Goal: Entertainment & Leisure: Consume media (video, audio)

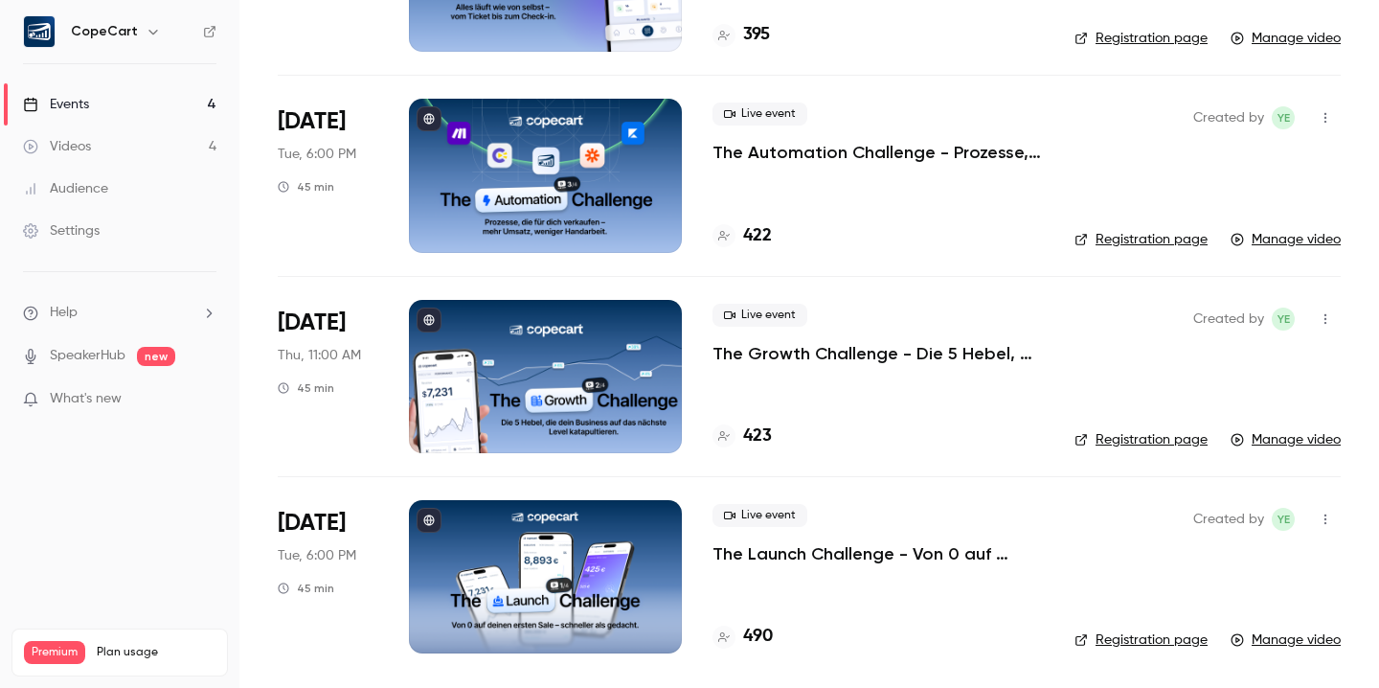
click at [853, 552] on p "The Launch Challenge - Von 0 auf deinen ersten Sale – schneller als gedacht" at bounding box center [878, 553] width 331 height 23
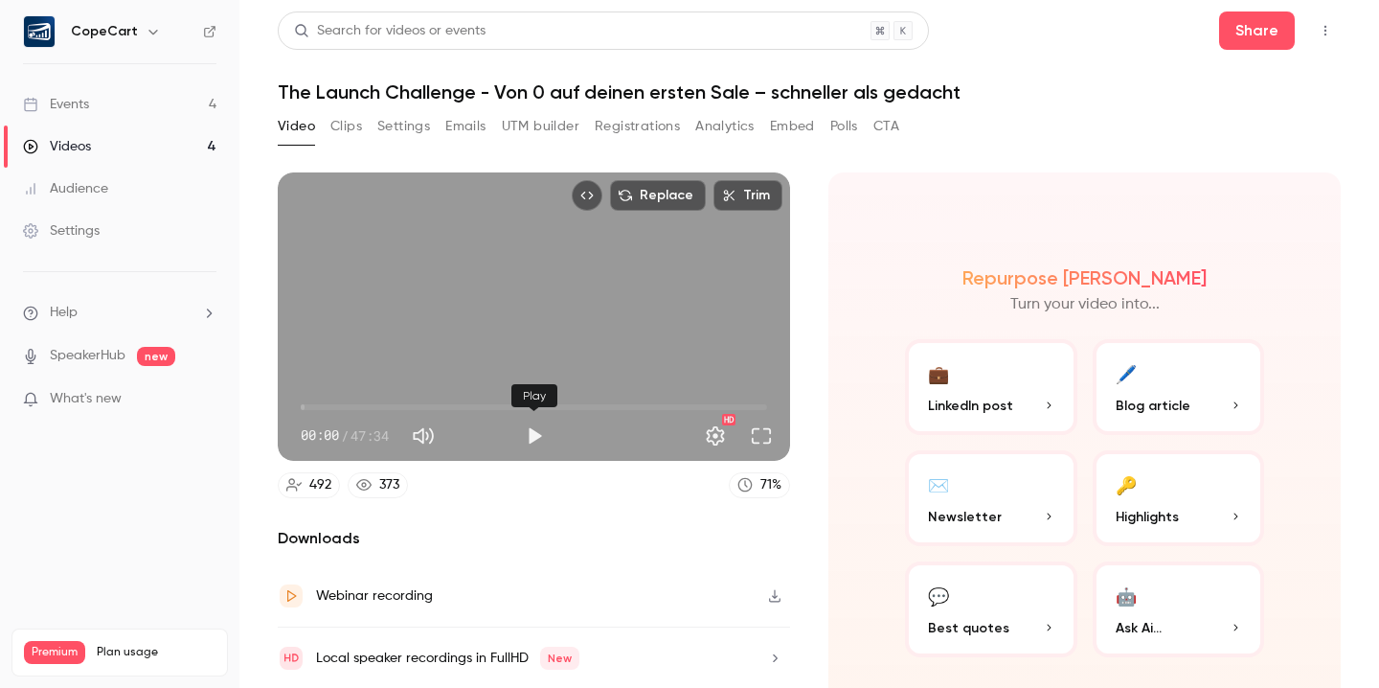
click at [545, 412] on div "Play" at bounding box center [534, 396] width 46 height 42
drag, startPoint x: 301, startPoint y: 405, endPoint x: 530, endPoint y: 413, distance: 229.0
click at [530, 410] on span "23:20" at bounding box center [530, 407] width 6 height 6
click at [537, 434] on button "Play" at bounding box center [534, 436] width 38 height 38
click at [533, 436] on button "Pause" at bounding box center [534, 436] width 38 height 38
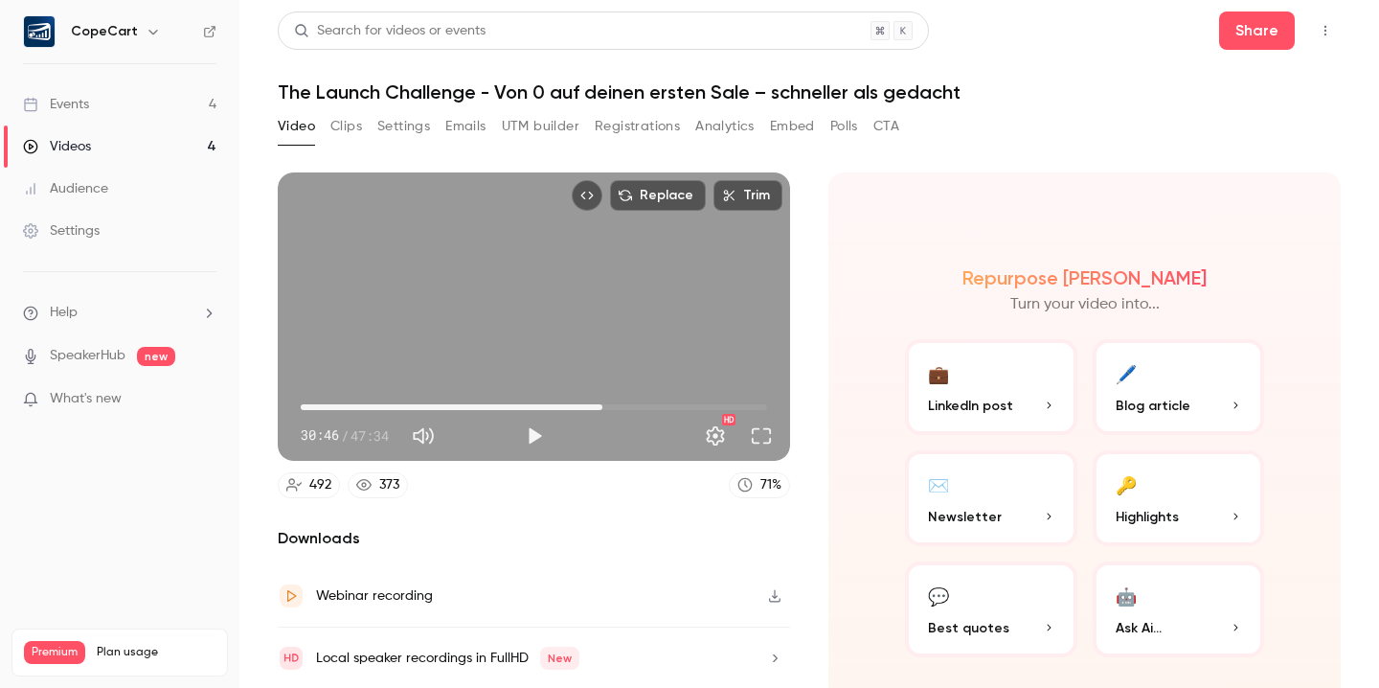
drag, startPoint x: 530, startPoint y: 406, endPoint x: 602, endPoint y: 408, distance: 72.8
click at [602, 408] on span "30:46" at bounding box center [603, 407] width 6 height 6
click at [533, 432] on button "Play" at bounding box center [534, 436] width 38 height 38
click at [584, 407] on span "30:54" at bounding box center [534, 407] width 466 height 31
click at [535, 436] on button "Pause" at bounding box center [534, 436] width 38 height 38
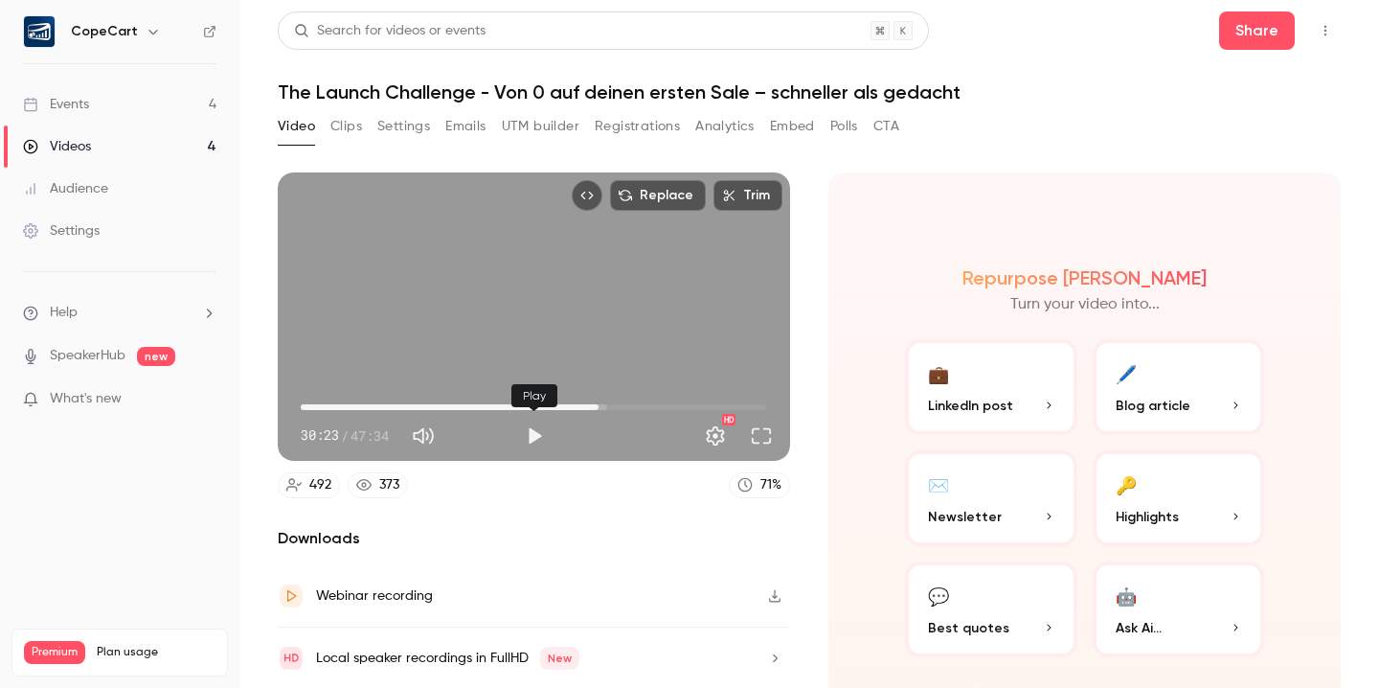
click at [536, 439] on button "Play" at bounding box center [534, 436] width 38 height 38
click at [533, 435] on button "Pause" at bounding box center [534, 436] width 38 height 38
click at [541, 437] on button "Play" at bounding box center [534, 436] width 38 height 38
click at [655, 408] on span "35:01" at bounding box center [534, 407] width 466 height 31
click at [659, 408] on span "36:17" at bounding box center [656, 407] width 6 height 6
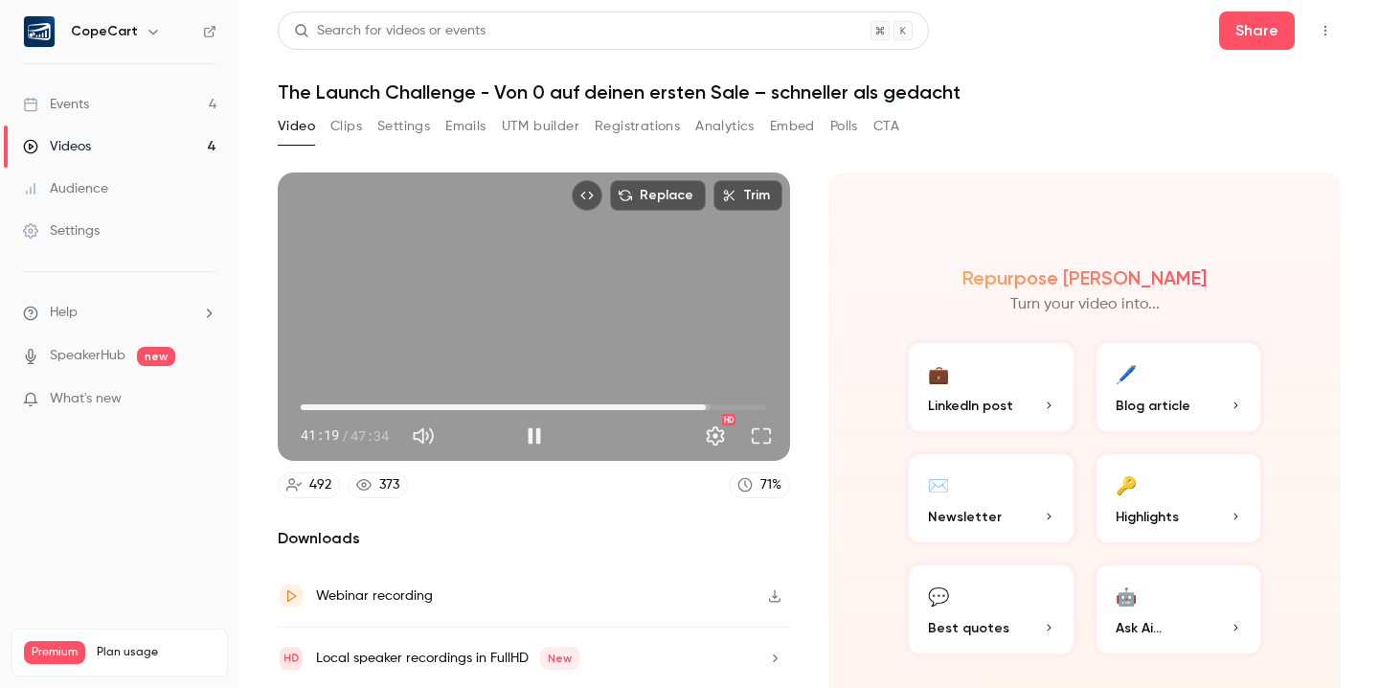
click at [535, 288] on div "Replace Trim 41:19 41:19 / 47:34 HD" at bounding box center [534, 316] width 512 height 288
click at [535, 288] on div "Replace Trim 41:20 41:20 / 47:34 HD" at bounding box center [534, 316] width 512 height 288
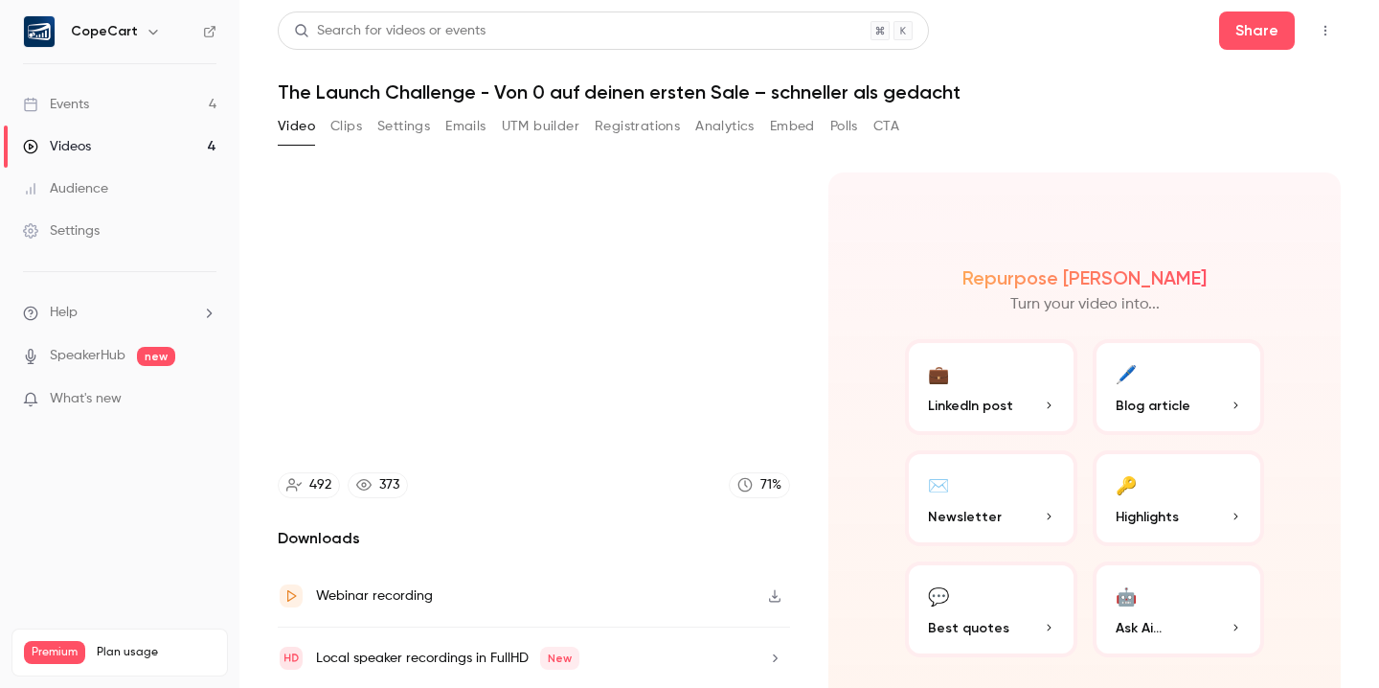
type input "******"
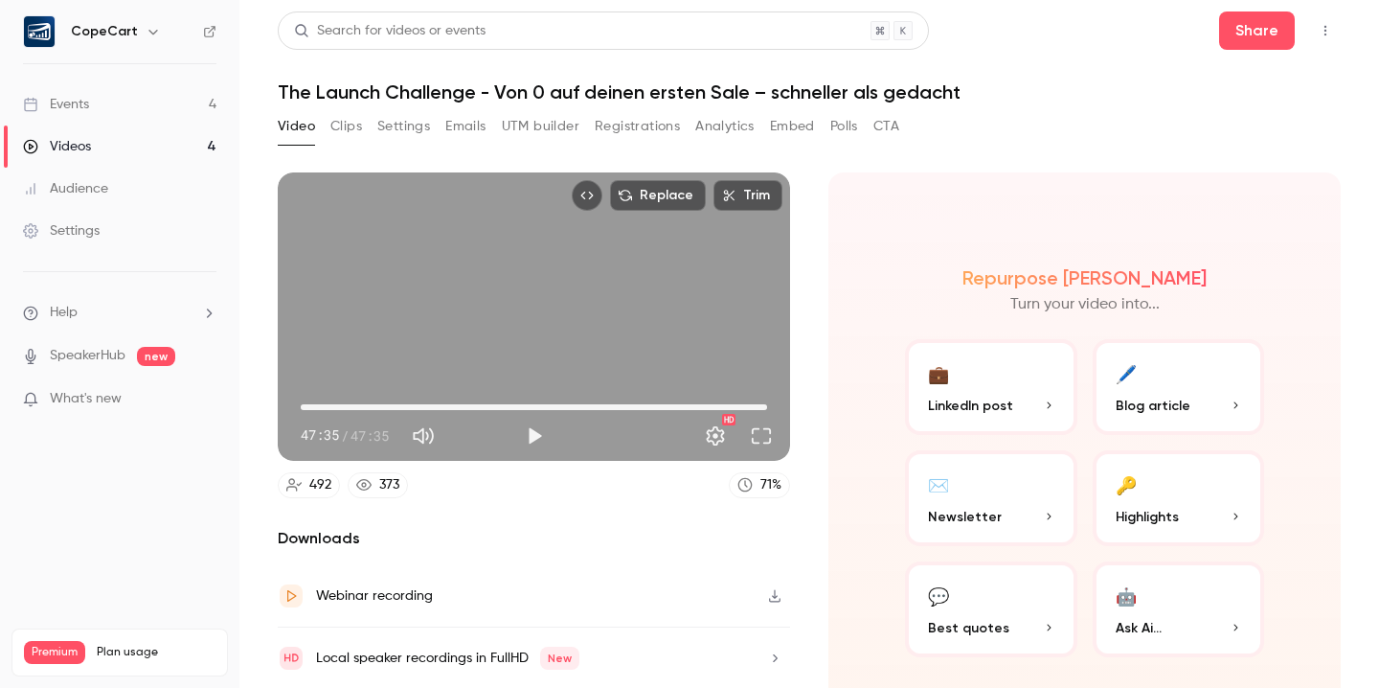
click at [100, 103] on link "Events 4" at bounding box center [119, 104] width 239 height 42
